Goal: Browse casually: Explore the website without a specific task or goal

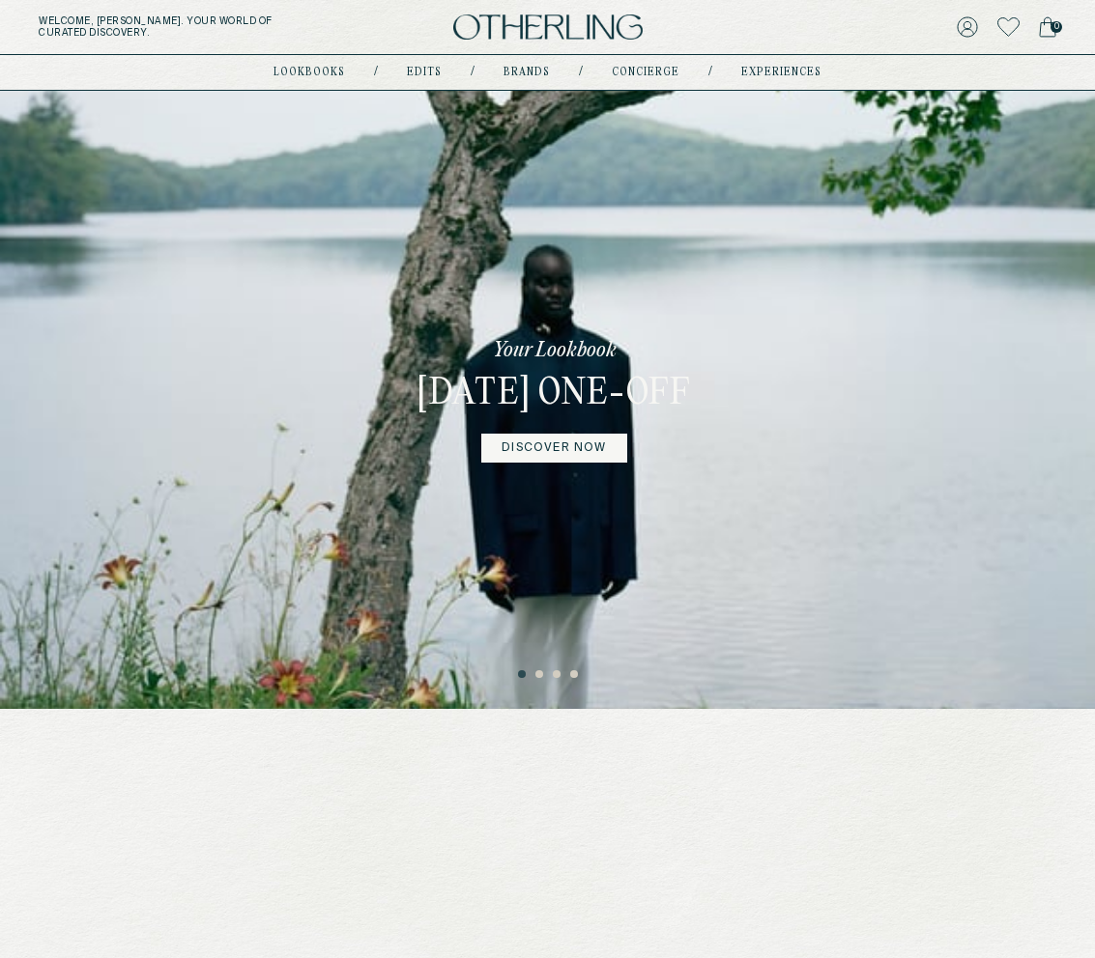
click at [572, 463] on link "DISCOVER NOW" at bounding box center [553, 448] width 145 height 29
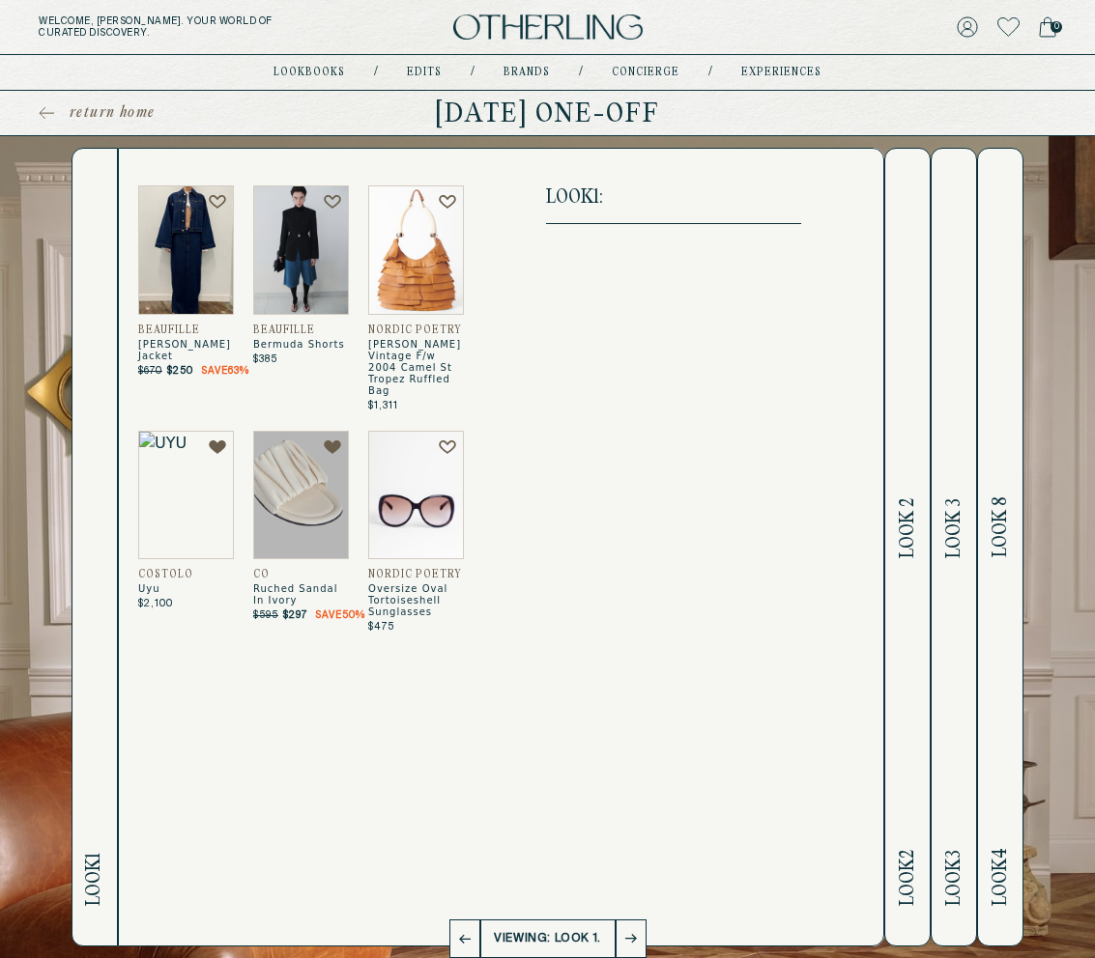
click at [910, 570] on h2 "Look 2 Look 2" at bounding box center [908, 547] width 22 height 797
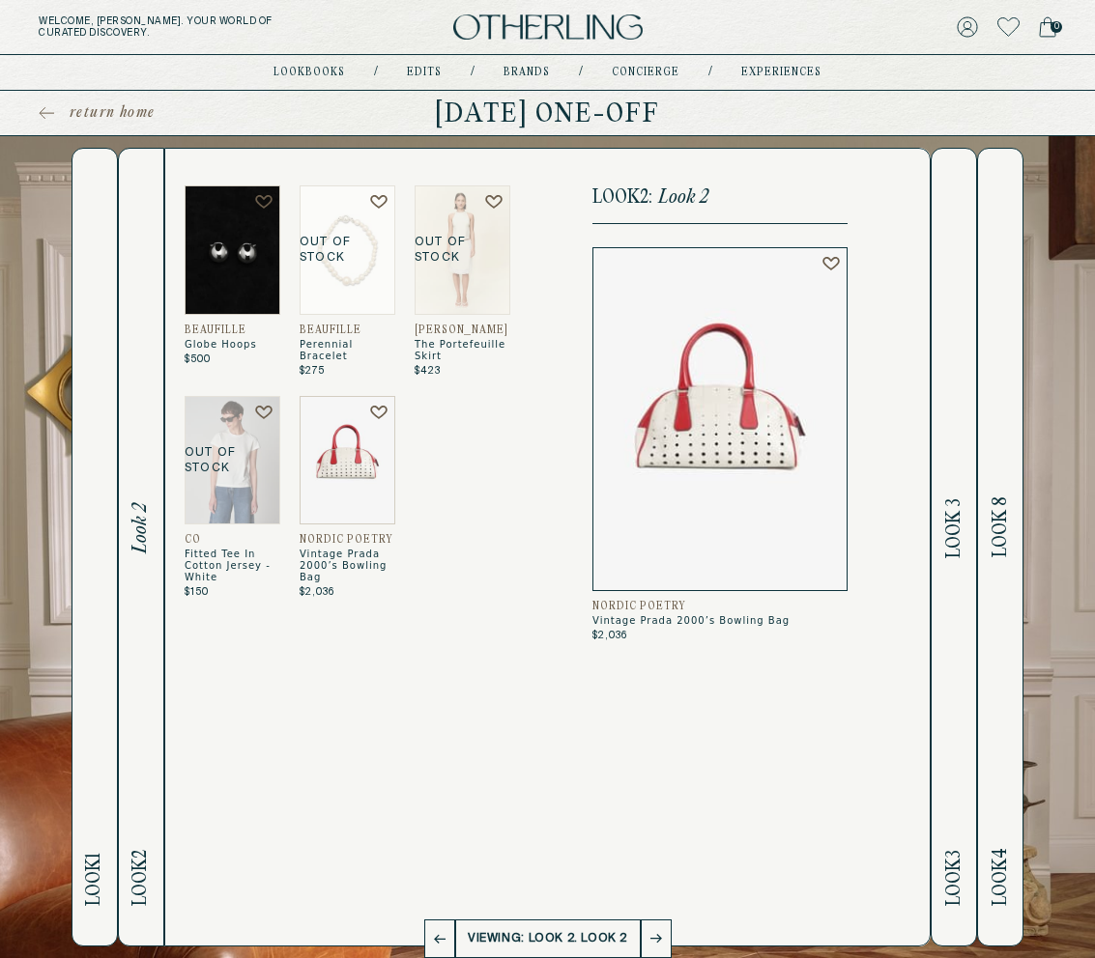
click at [974, 381] on button "Look 3 Look 3" at bounding box center [953, 547] width 46 height 799
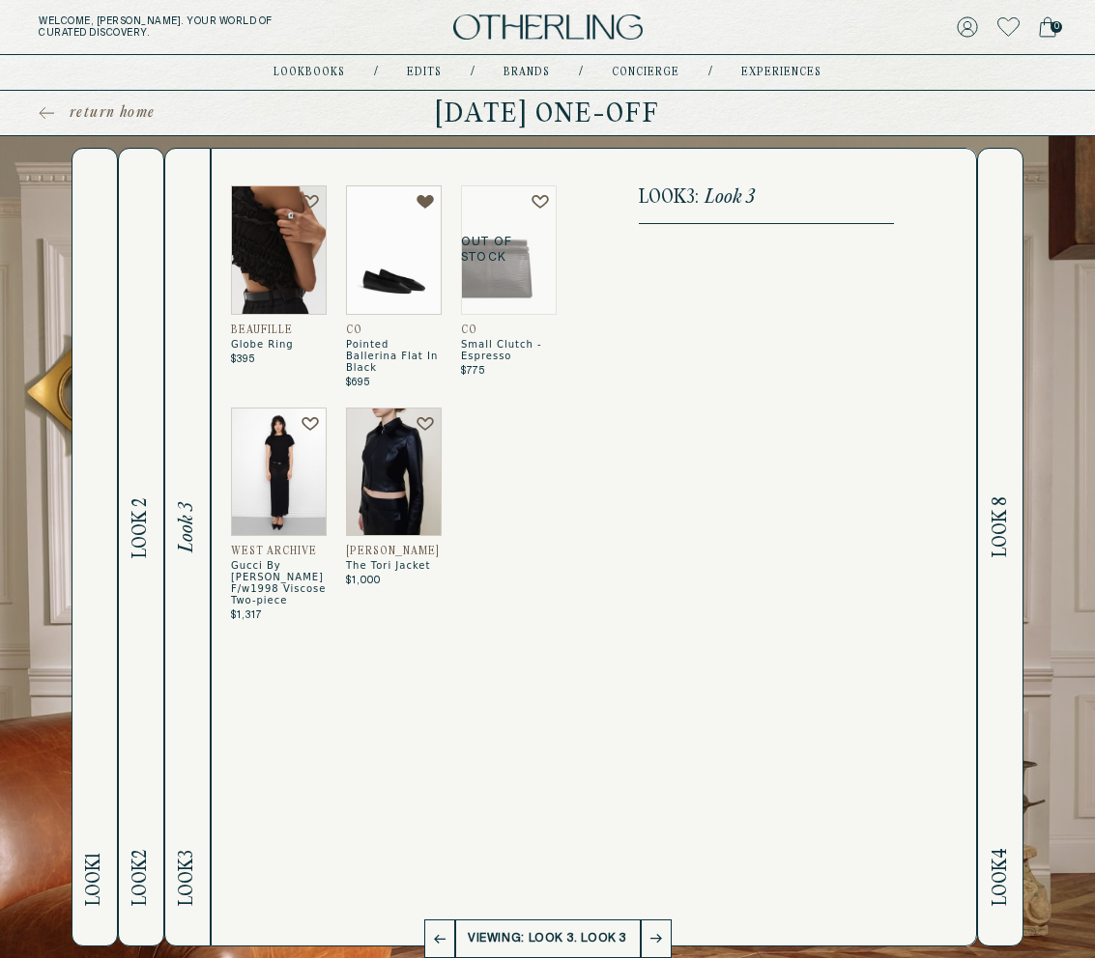
click at [989, 375] on h2 "Look 4 Look 8" at bounding box center [1000, 547] width 22 height 797
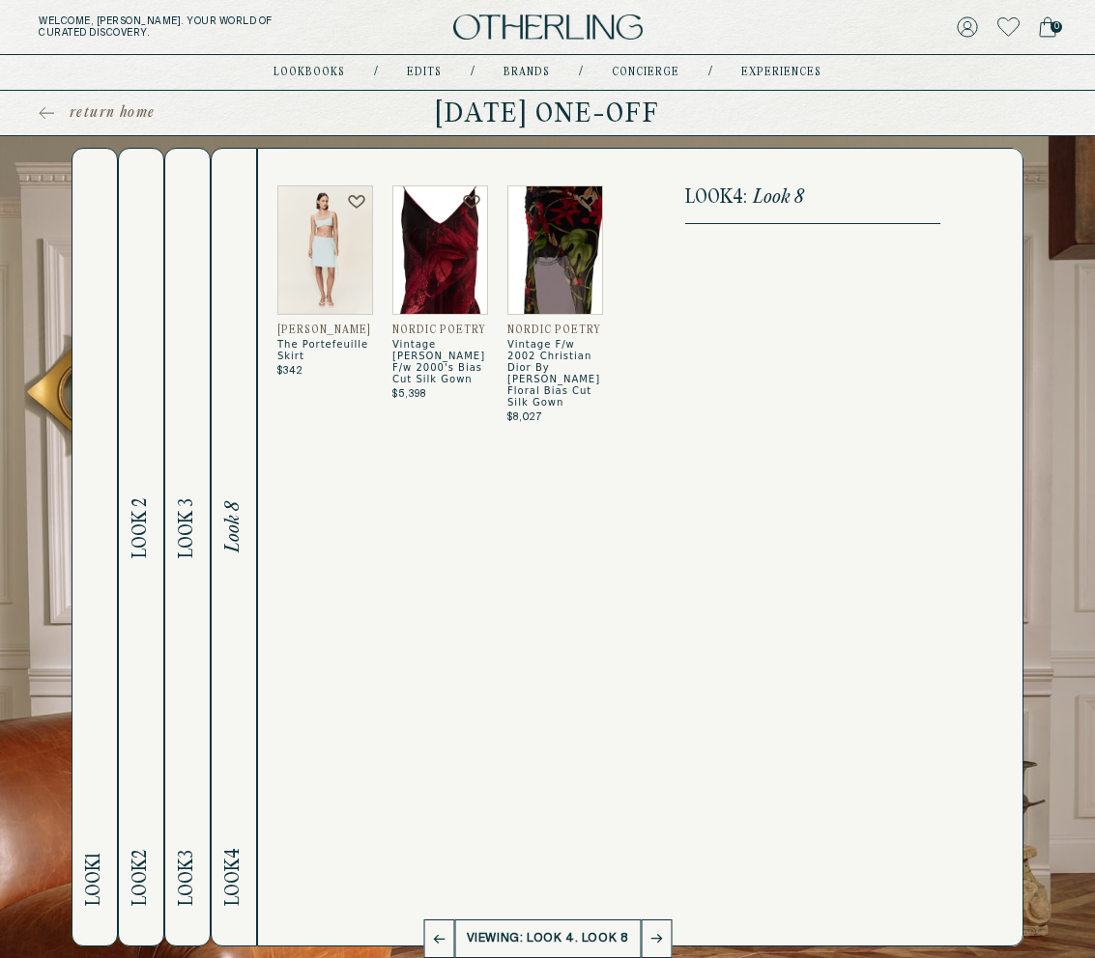
click at [123, 351] on button "Look 2 Look 2" at bounding box center [141, 547] width 46 height 799
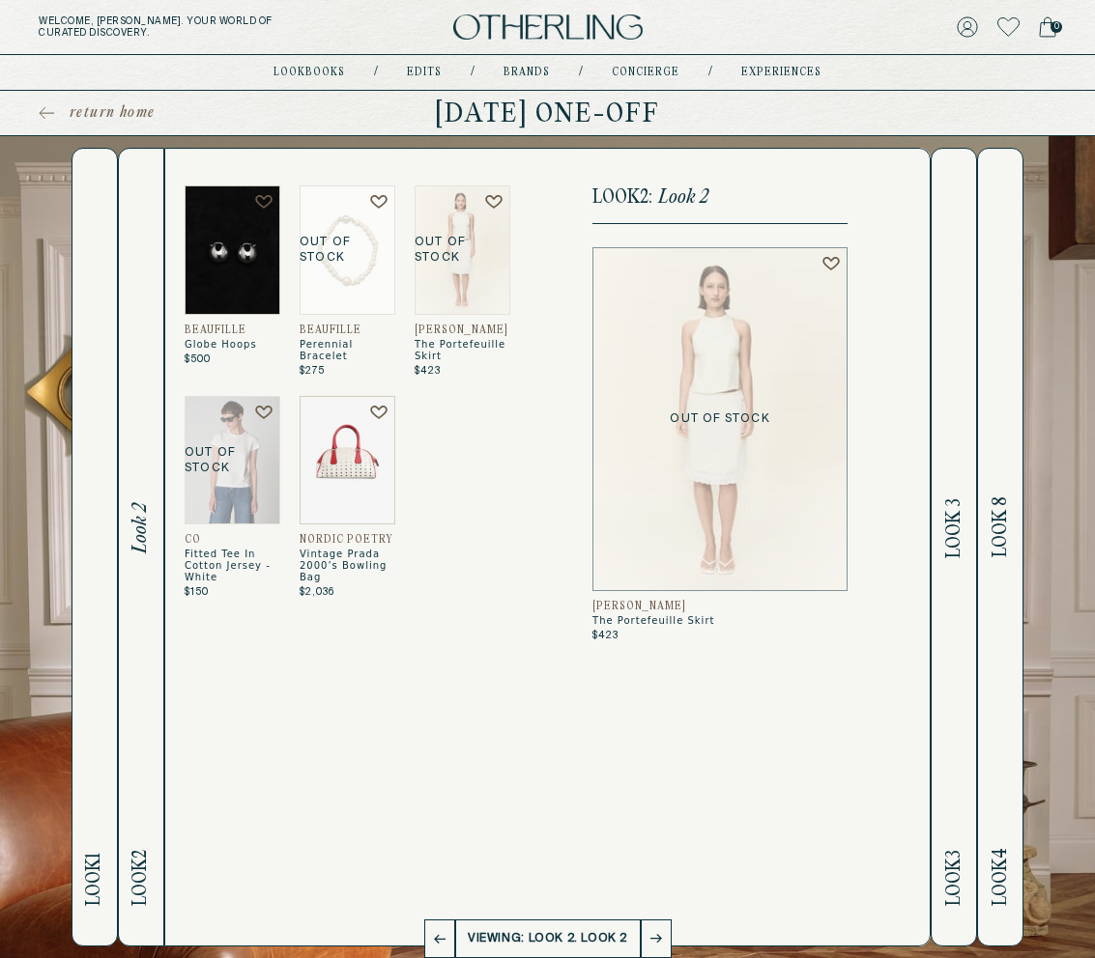
click at [943, 377] on h2 "Look 3 Look 3" at bounding box center [954, 547] width 22 height 797
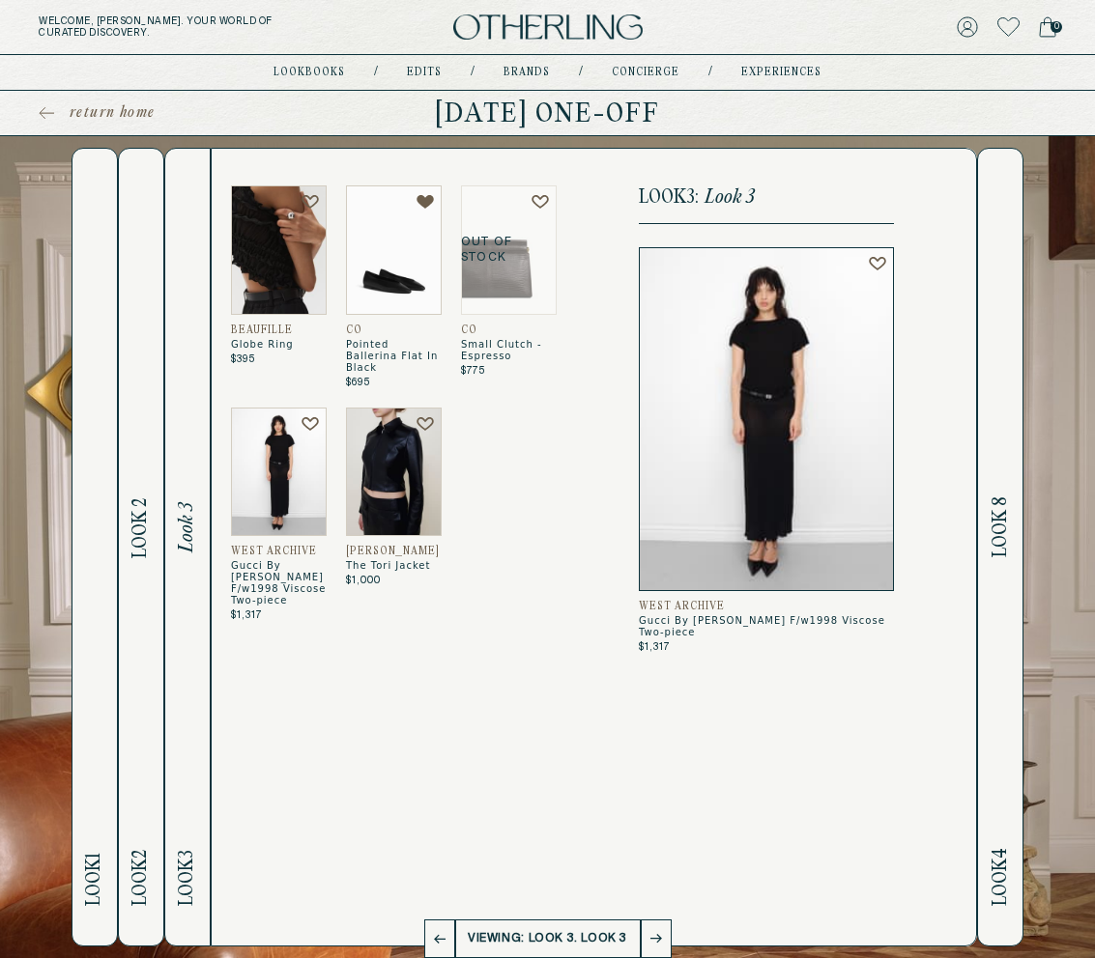
click at [100, 425] on h2 "Look 1" at bounding box center [94, 547] width 22 height 797
